Goal: Check status: Check status

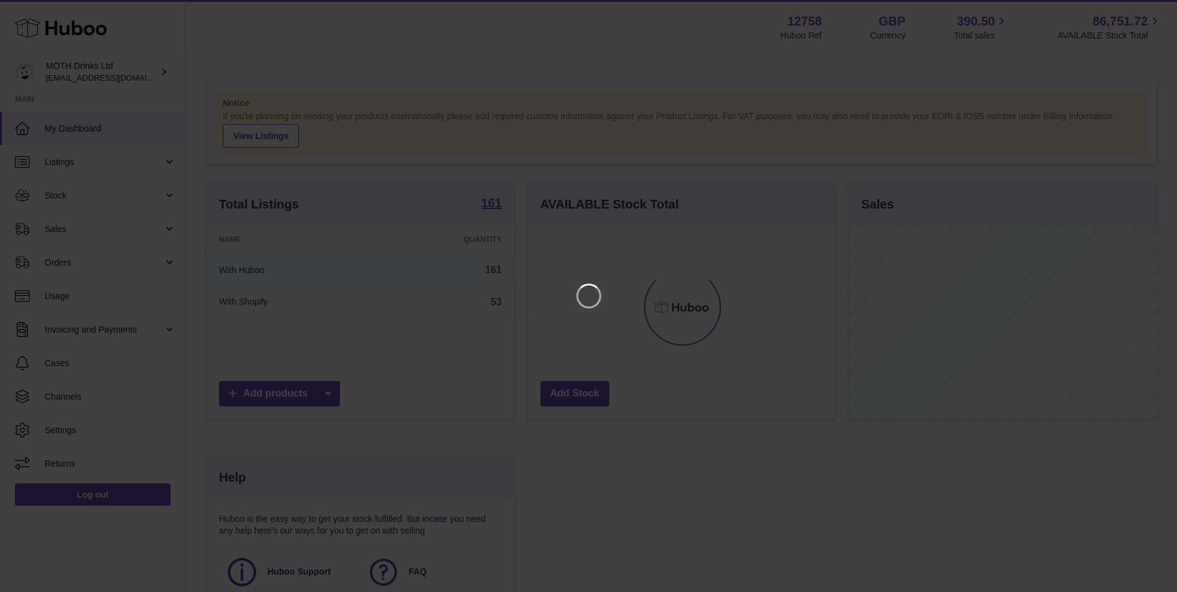
scroll to position [194, 310]
click at [1155, 11] on icon "Close" at bounding box center [1153, 11] width 15 height 15
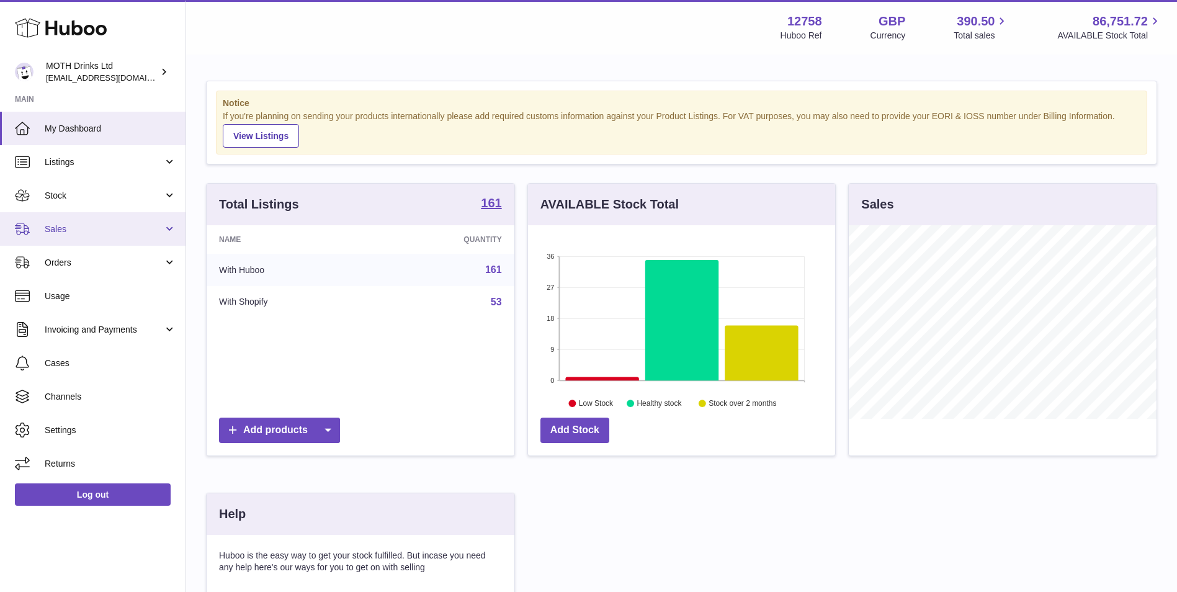
click at [68, 239] on link "Sales" at bounding box center [92, 228] width 185 height 33
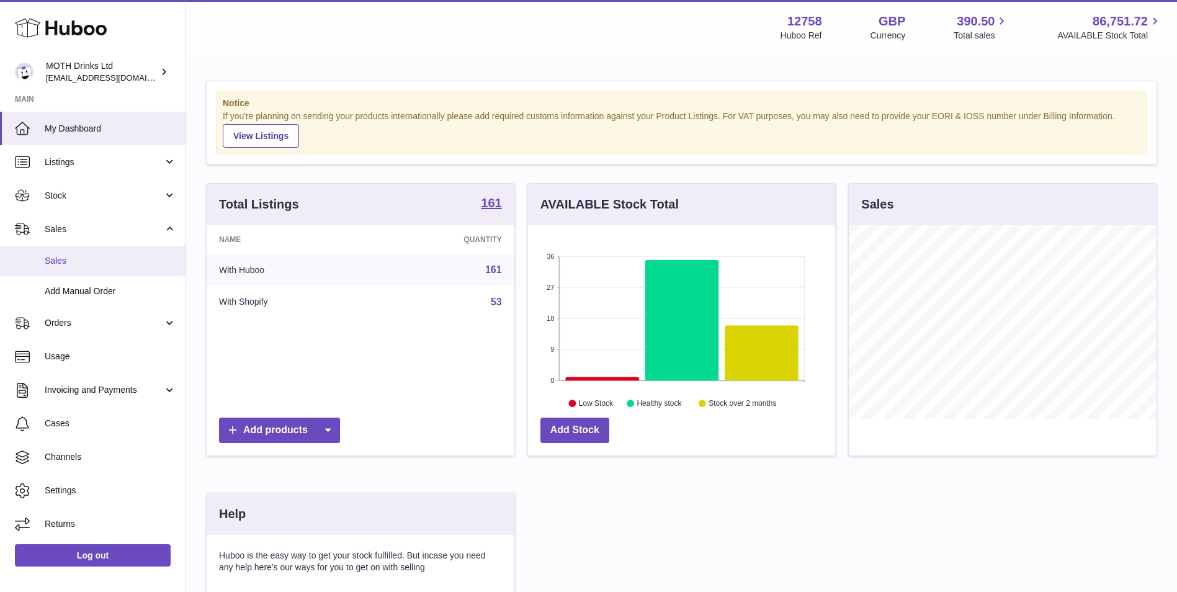
click at [131, 261] on span "Sales" at bounding box center [110, 261] width 131 height 12
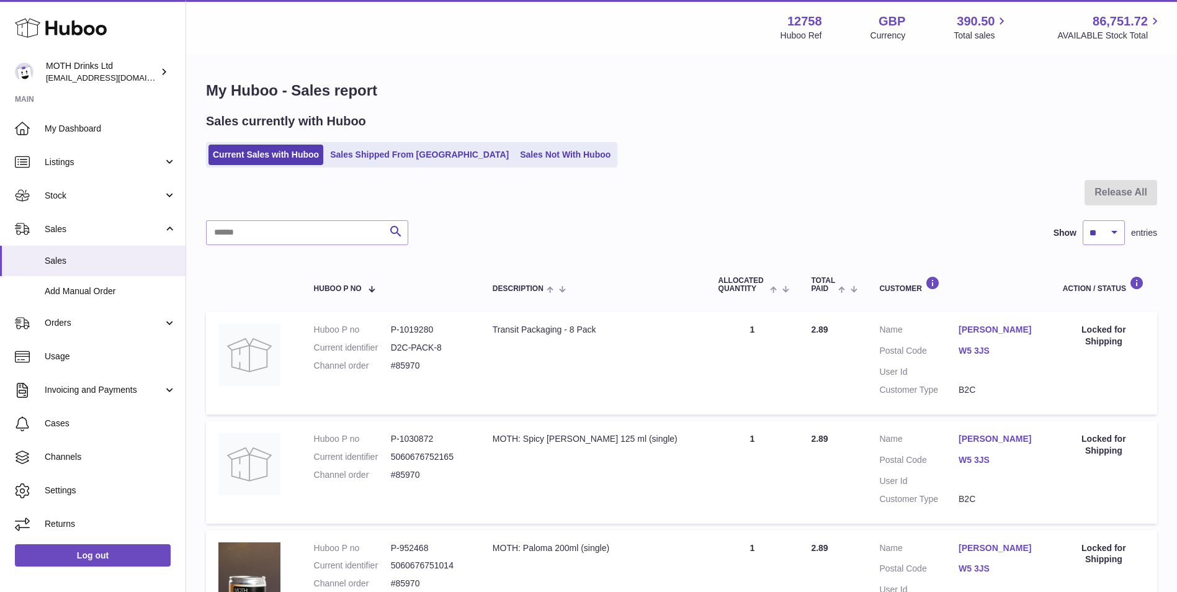
click at [516, 159] on link "Sales Not With Huboo" at bounding box center [564, 155] width 99 height 20
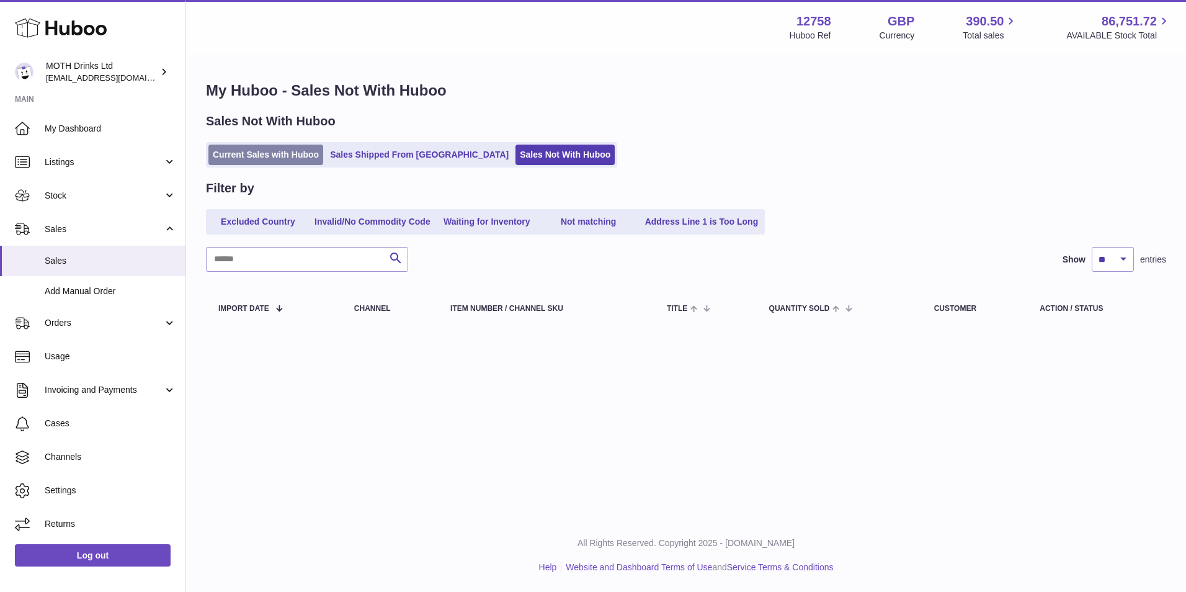
click at [257, 154] on link "Current Sales with Huboo" at bounding box center [265, 155] width 115 height 20
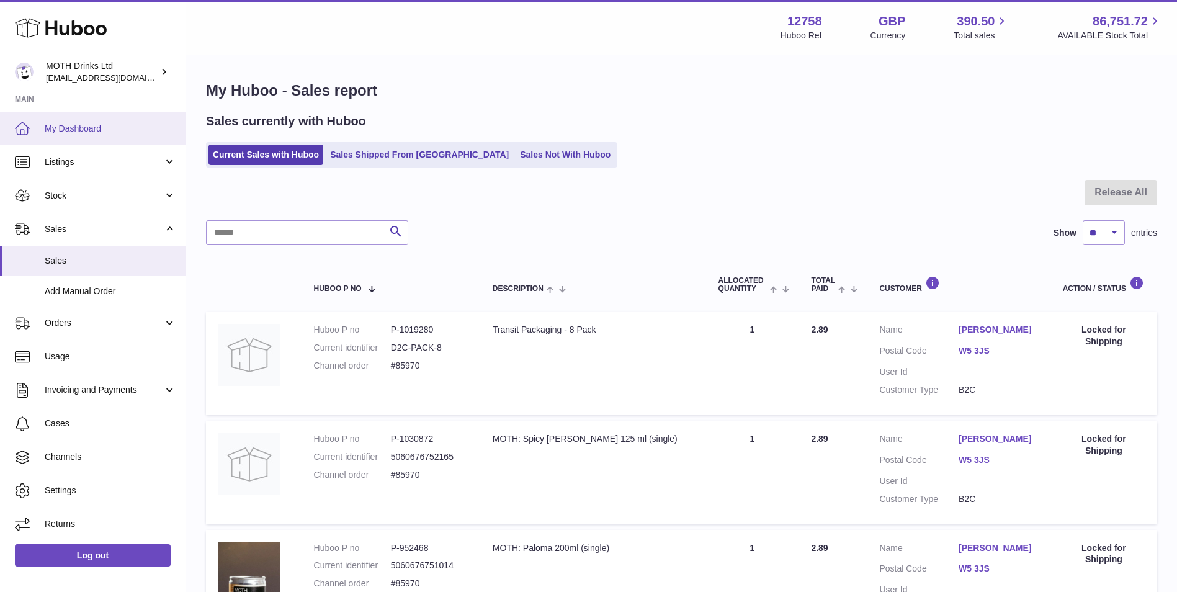
click at [95, 130] on span "My Dashboard" at bounding box center [110, 129] width 131 height 12
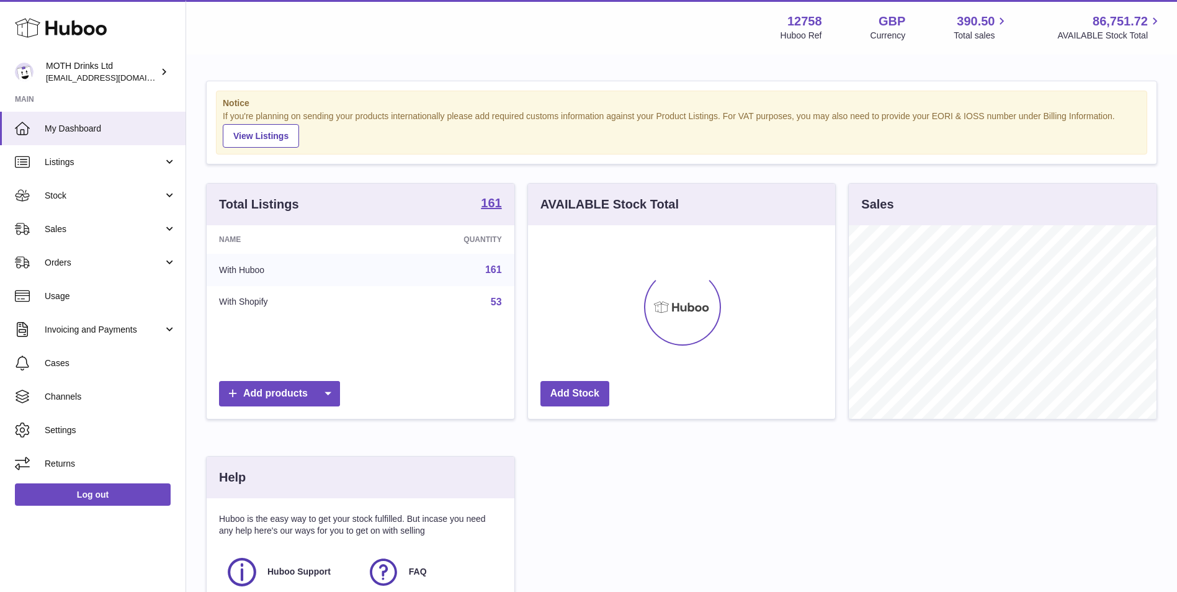
scroll to position [194, 307]
